Goal: Task Accomplishment & Management: Complete application form

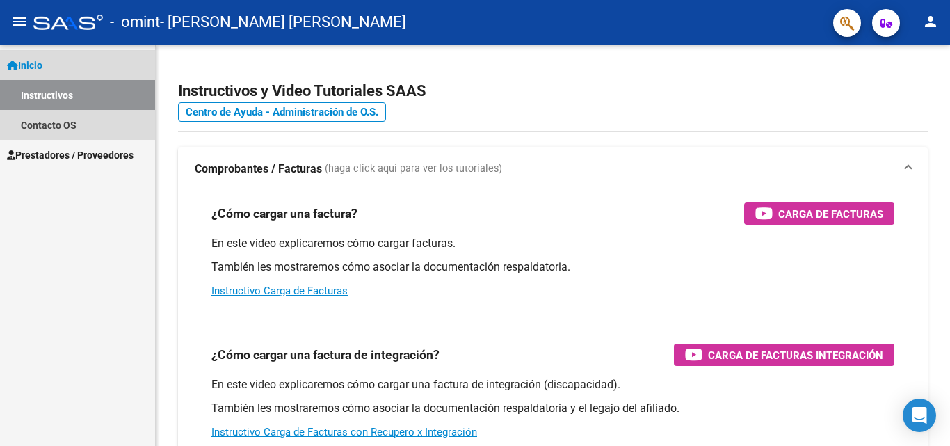
click at [38, 62] on span "Inicio" at bounding box center [24, 65] width 35 height 15
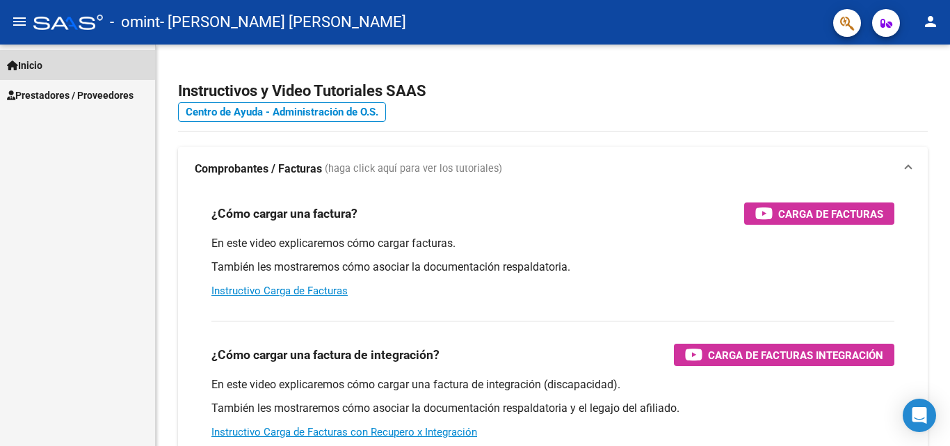
click at [38, 62] on span "Inicio" at bounding box center [24, 65] width 35 height 15
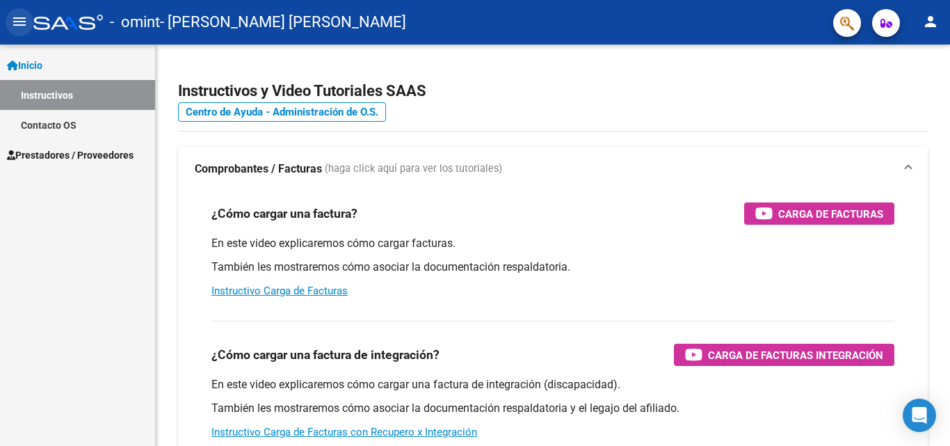
click at [13, 24] on mat-icon "menu" at bounding box center [19, 21] width 17 height 17
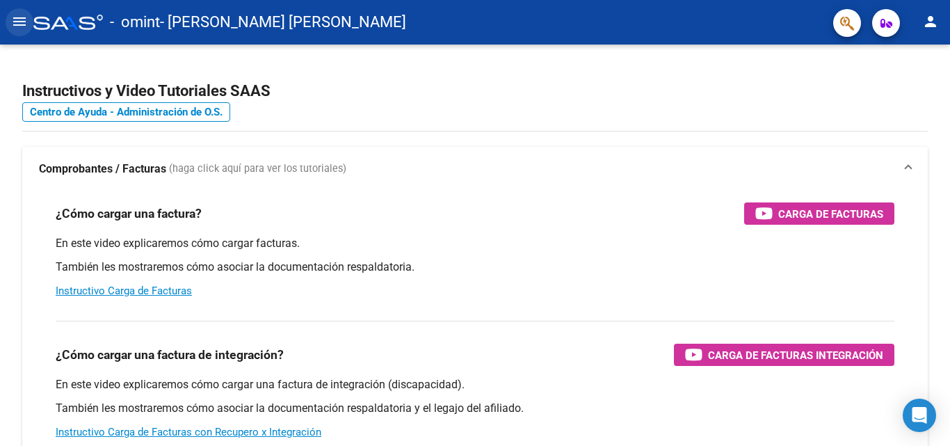
click at [13, 26] on mat-icon "menu" at bounding box center [19, 21] width 17 height 17
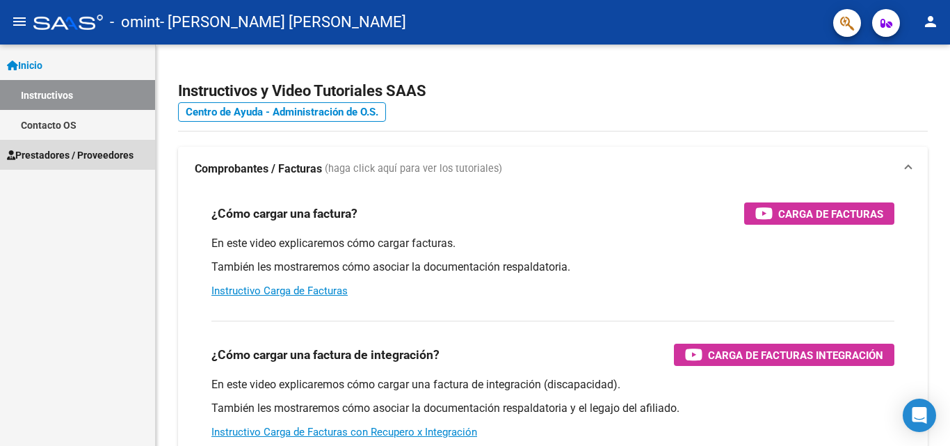
click at [64, 161] on span "Prestadores / Proveedores" at bounding box center [70, 154] width 127 height 15
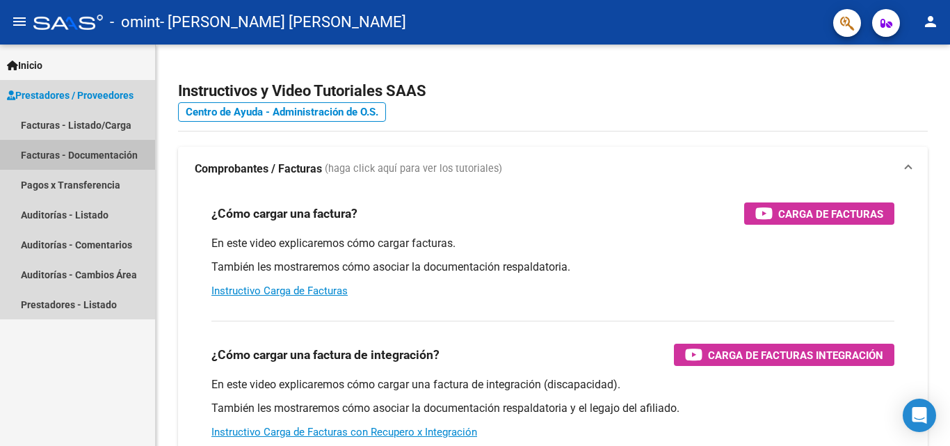
click at [72, 149] on link "Facturas - Documentación" at bounding box center [77, 155] width 155 height 30
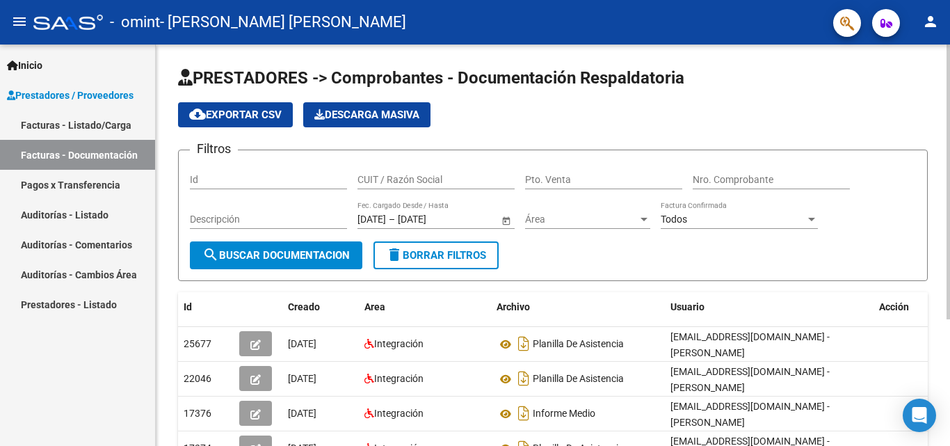
click at [949, 132] on div at bounding box center [948, 182] width 3 height 275
click at [42, 117] on link "Facturas - Listado/Carga" at bounding box center [77, 125] width 155 height 30
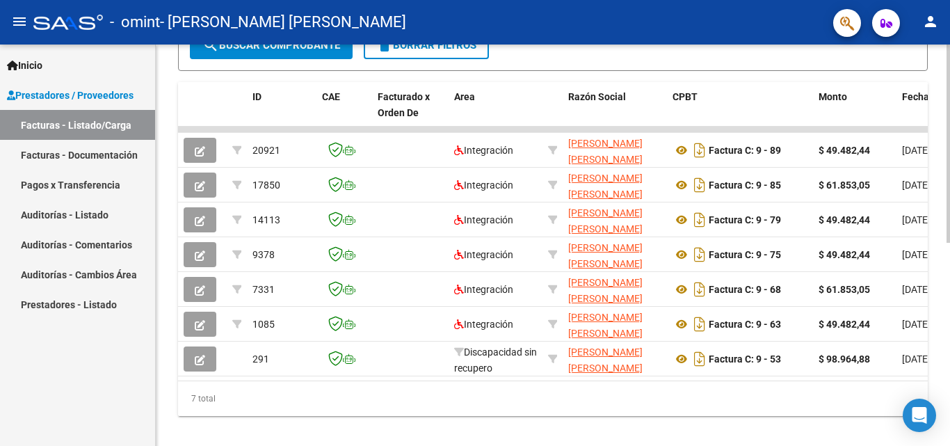
scroll to position [412, 0]
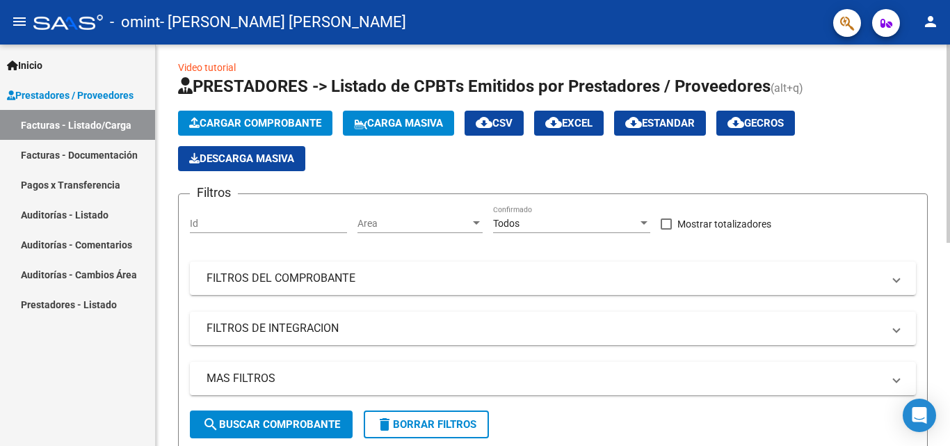
click at [949, 118] on div at bounding box center [948, 147] width 3 height 198
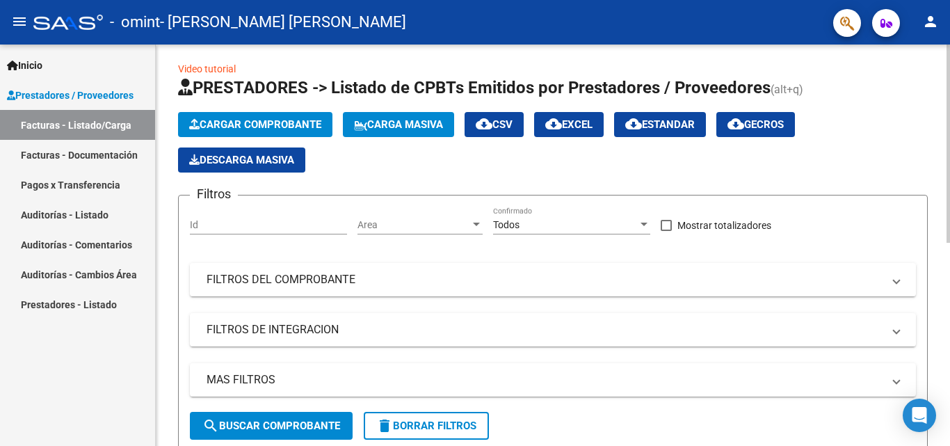
click at [264, 118] on button "Cargar Comprobante" at bounding box center [255, 124] width 154 height 25
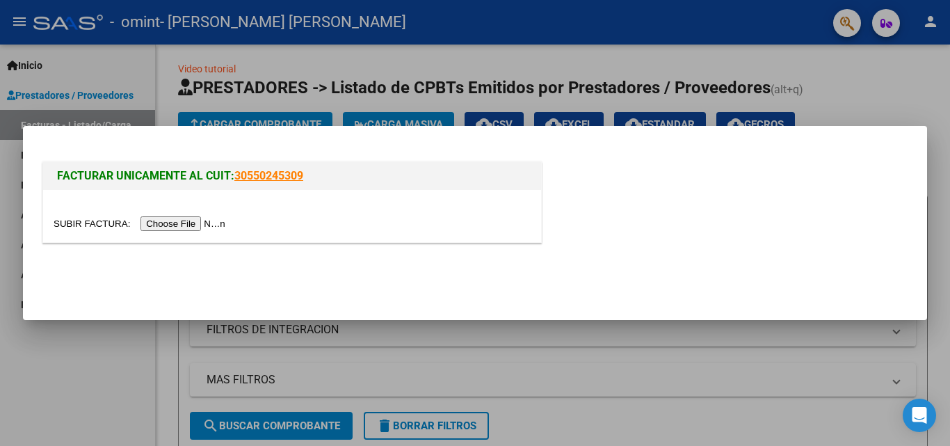
click at [184, 220] on input "file" at bounding box center [142, 223] width 176 height 15
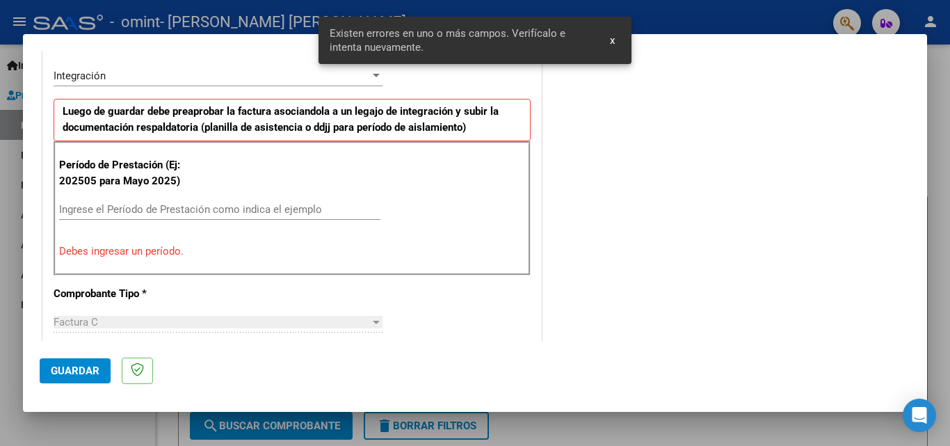
scroll to position [340, 0]
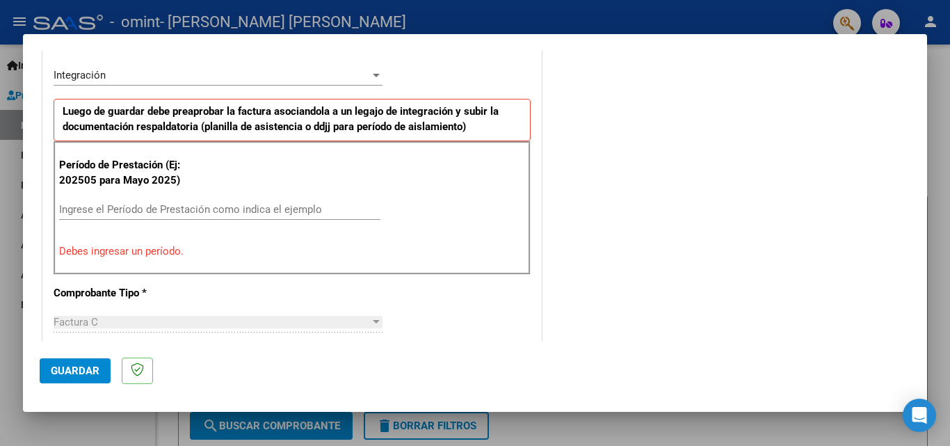
click at [120, 209] on input "Ingrese el Período de Prestación como indica el ejemplo" at bounding box center [219, 209] width 321 height 13
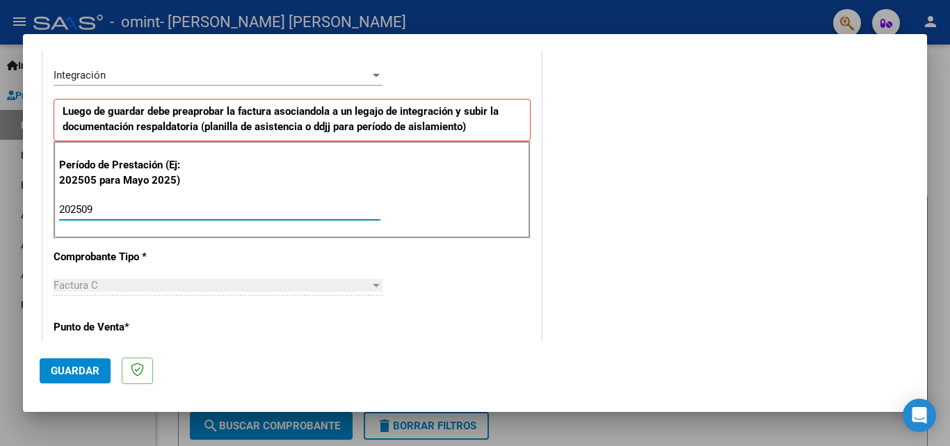
type input "202509"
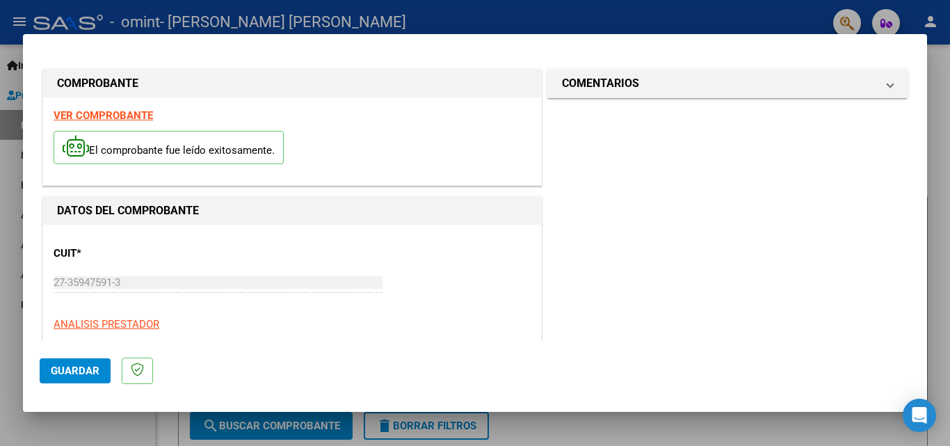
scroll to position [934, 0]
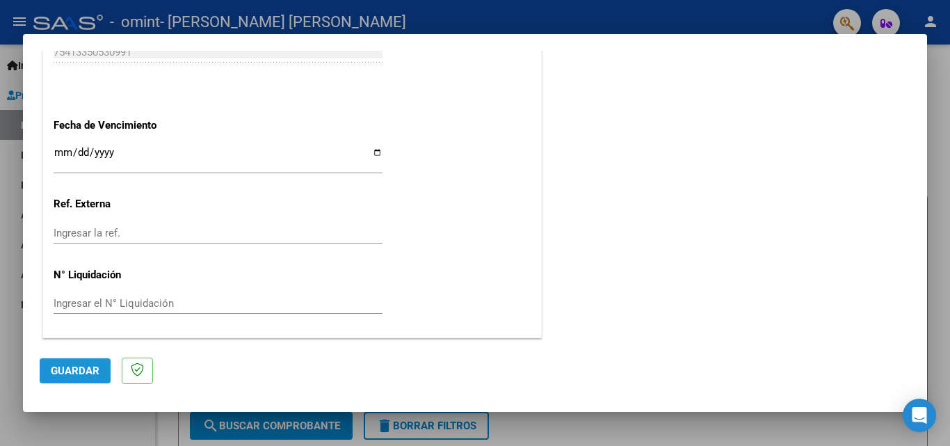
click at [50, 382] on button "Guardar" at bounding box center [75, 370] width 71 height 25
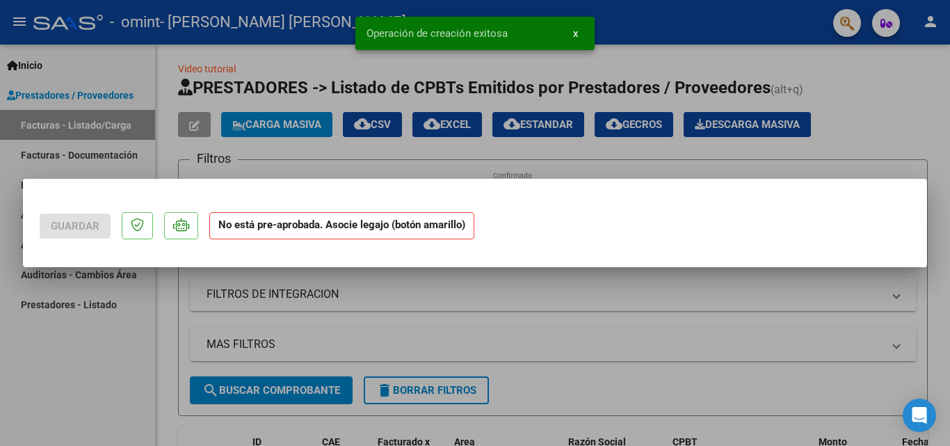
scroll to position [0, 0]
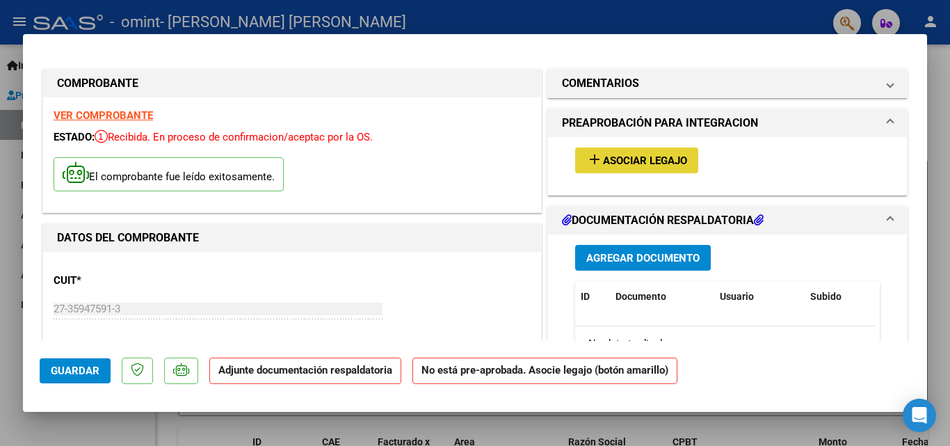
click at [649, 163] on span "Asociar Legajo" at bounding box center [645, 160] width 84 height 13
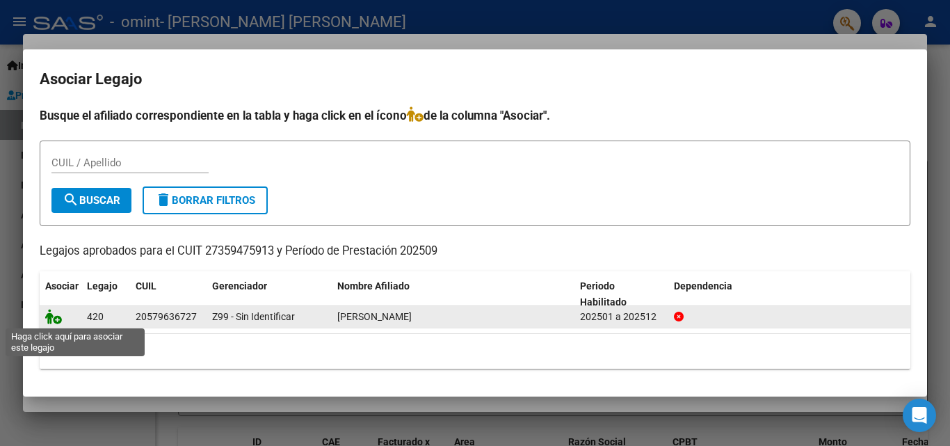
click at [56, 318] on icon at bounding box center [53, 316] width 17 height 15
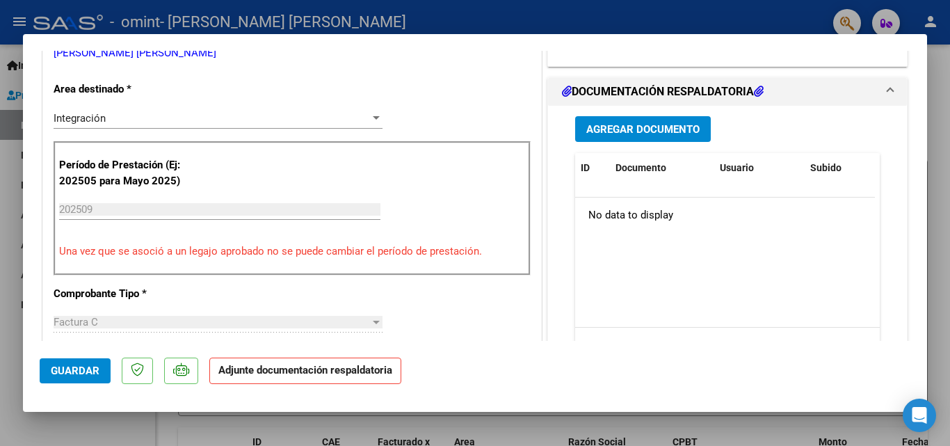
scroll to position [321, 0]
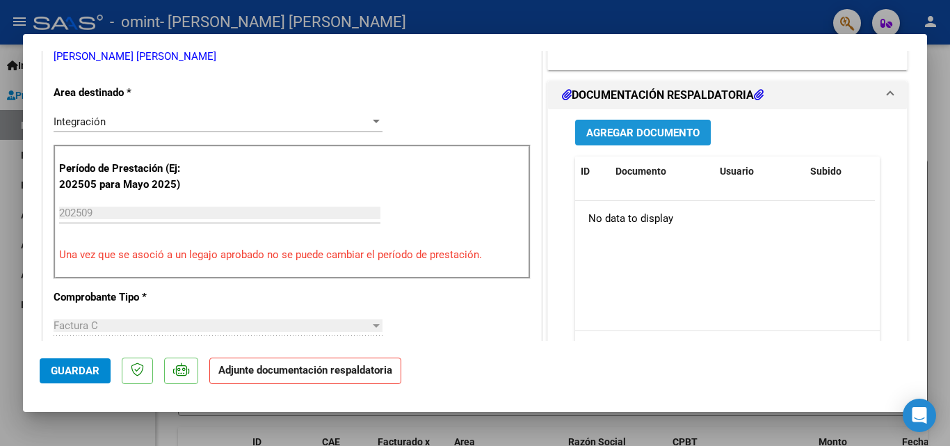
click at [597, 131] on span "Agregar Documento" at bounding box center [642, 133] width 113 height 13
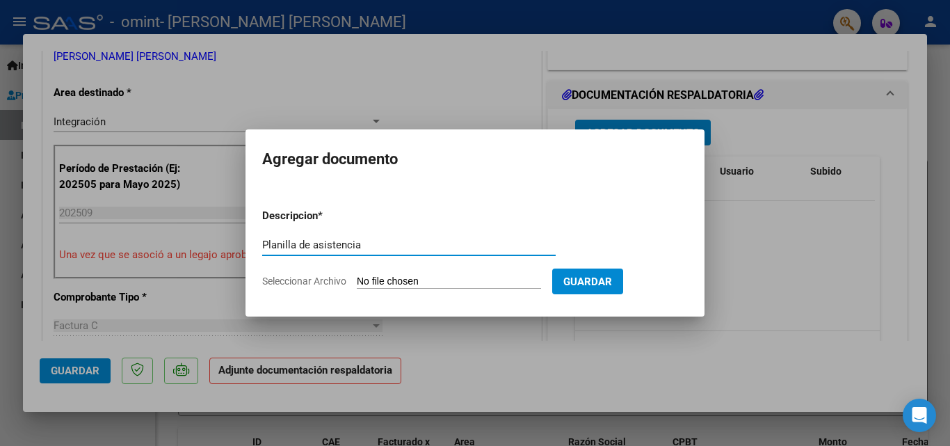
type input "Planilla de asistencia"
click at [509, 282] on input "Seleccionar Archivo" at bounding box center [449, 281] width 184 height 13
type input "C:\fakepath\Planilla de asistencia [DATE]. [PERSON_NAME] pdf.pdf"
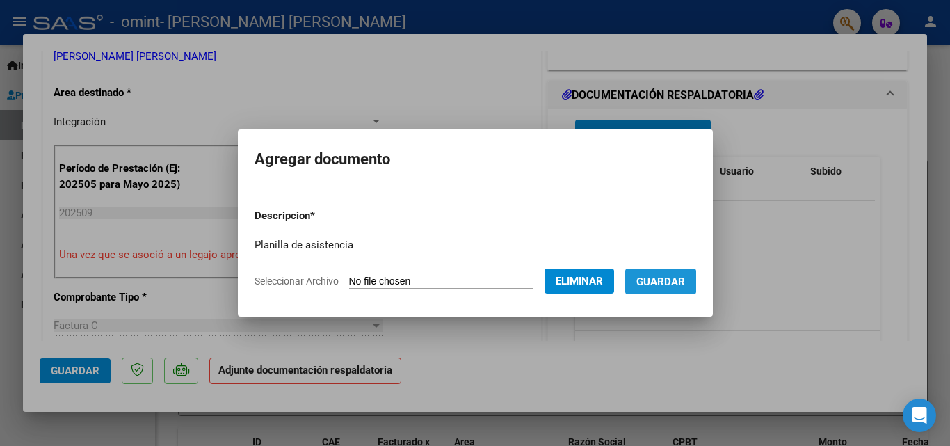
click at [689, 291] on button "Guardar" at bounding box center [660, 281] width 71 height 26
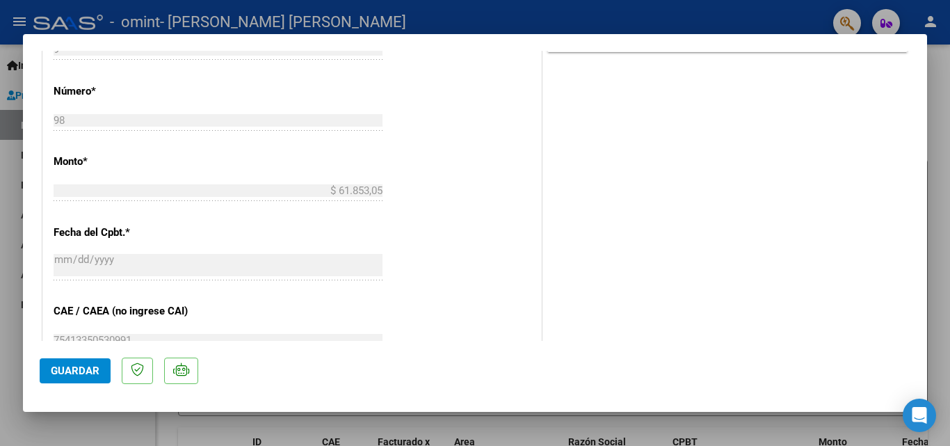
scroll to position [955, 0]
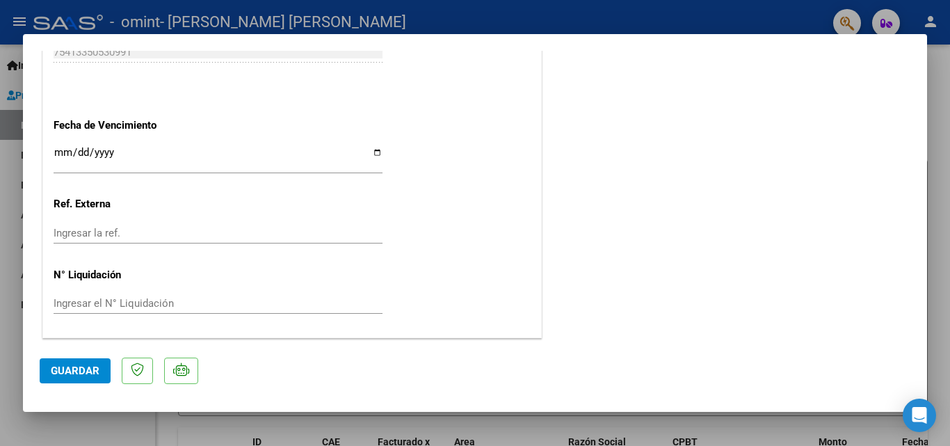
click at [93, 364] on span "Guardar" at bounding box center [75, 370] width 49 height 13
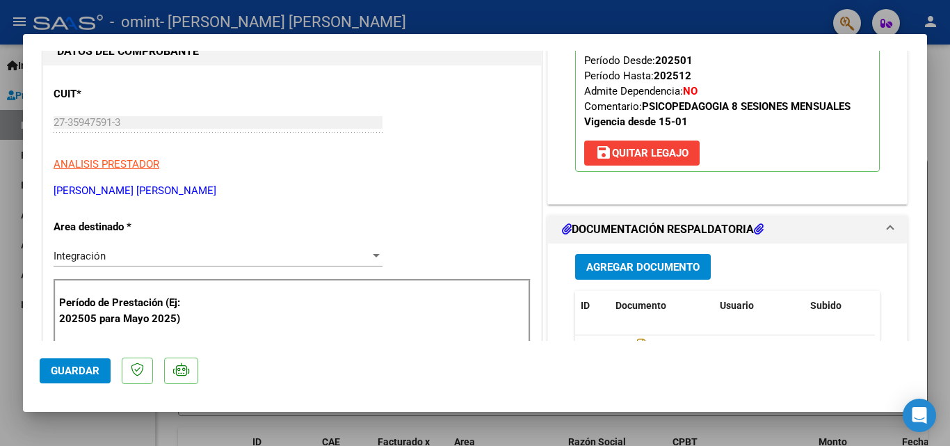
scroll to position [0, 0]
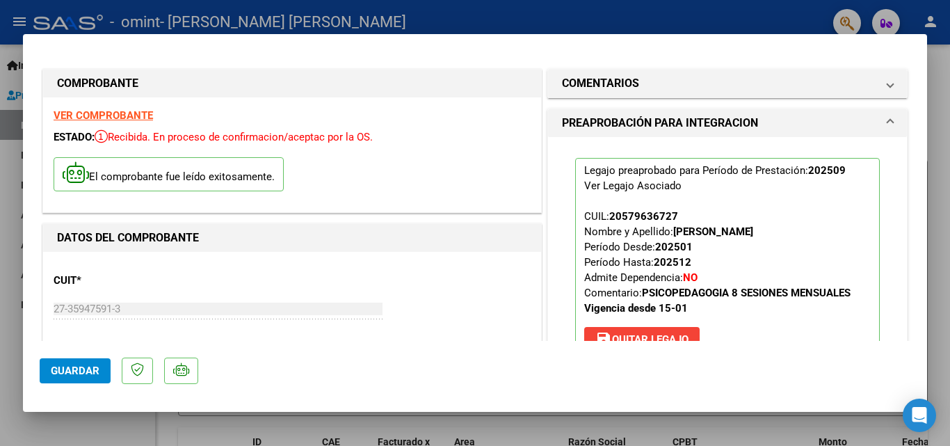
click at [0, 225] on div at bounding box center [475, 223] width 950 height 446
